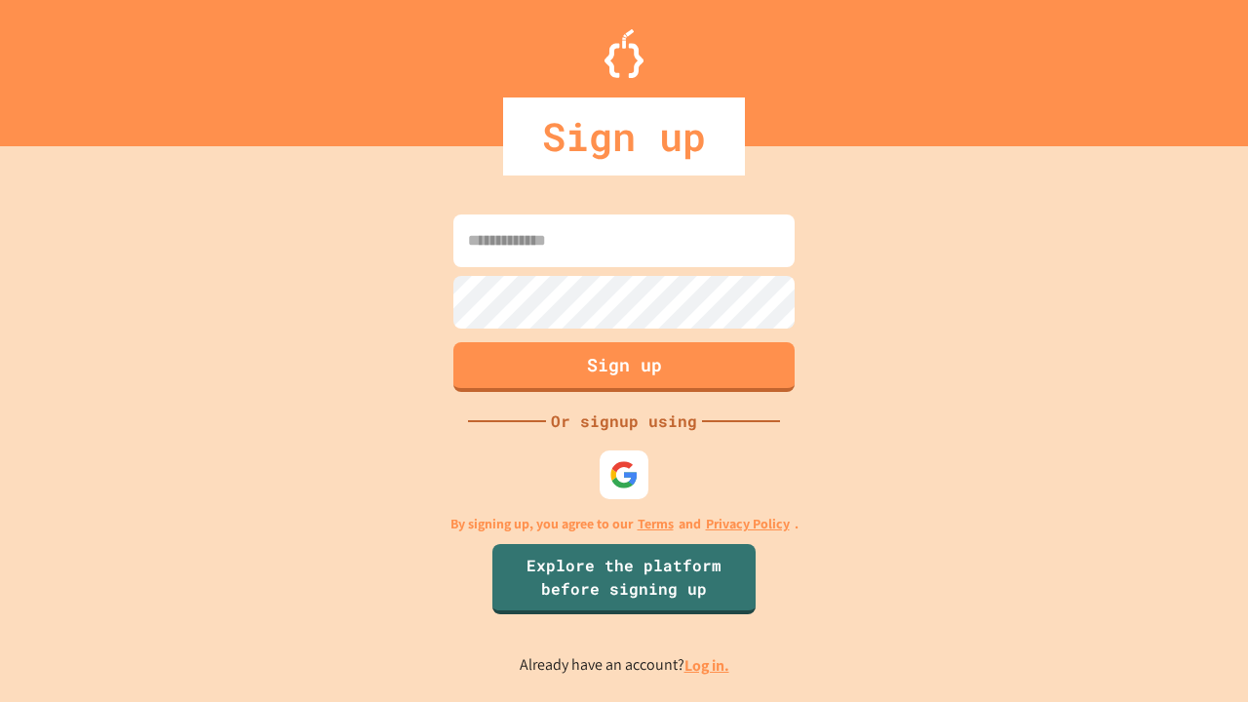
click at [708, 665] on link "Log in." at bounding box center [706, 665] width 45 height 20
